Goal: Check status: Check status

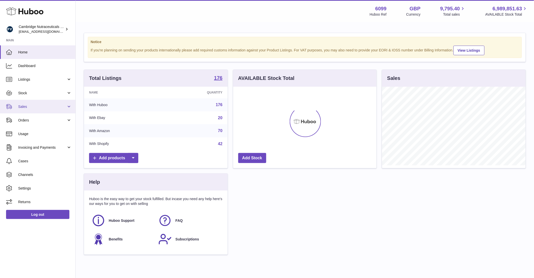
scroll to position [79, 143]
click at [38, 93] on span "Stock" at bounding box center [42, 93] width 48 height 5
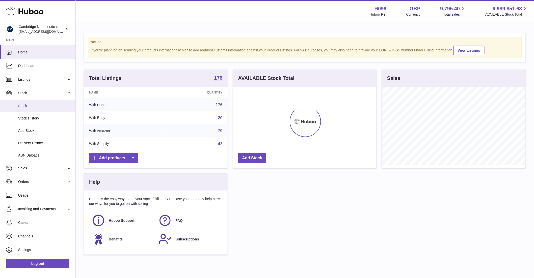
click at [34, 107] on span "Stock" at bounding box center [44, 106] width 53 height 5
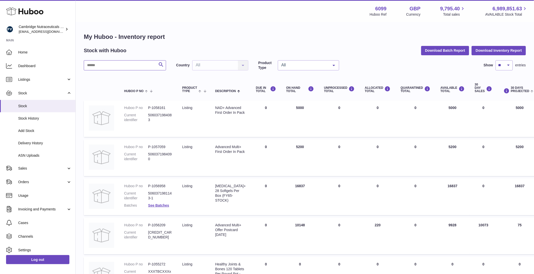
click at [141, 63] on input "text" at bounding box center [125, 65] width 82 height 10
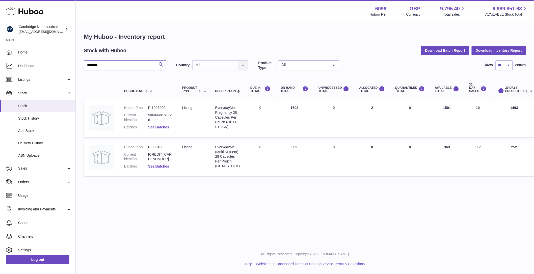
type input "********"
click at [154, 126] on link "See Batches" at bounding box center [158, 127] width 21 height 4
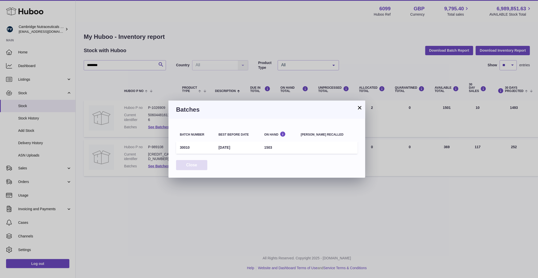
click at [189, 164] on button "Close" at bounding box center [191, 165] width 31 height 10
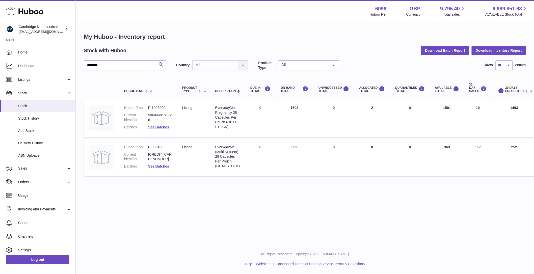
drag, startPoint x: 478, startPoint y: 150, endPoint x: 470, endPoint y: 147, distance: 7.9
click at [470, 147] on td "30 DAY SALES 117" at bounding box center [478, 158] width 28 height 37
drag, startPoint x: 473, startPoint y: 147, endPoint x: 483, endPoint y: 147, distance: 9.9
click at [483, 147] on td "30 DAY SALES 117" at bounding box center [478, 158] width 28 height 37
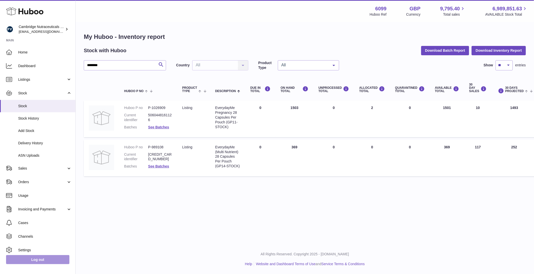
click at [42, 264] on link "Log out" at bounding box center [37, 259] width 63 height 9
